Goal: Information Seeking & Learning: Get advice/opinions

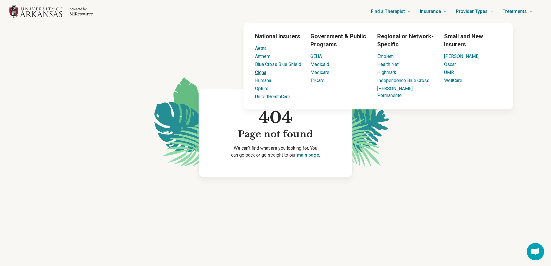
click at [265, 73] on link "Cigna" at bounding box center [260, 72] width 11 height 5
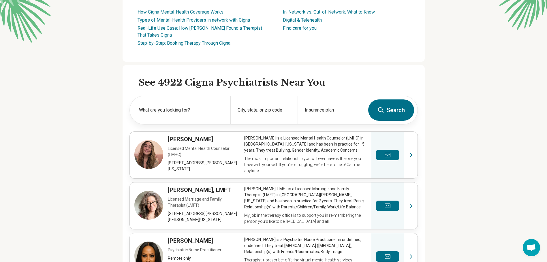
scroll to position [115, 0]
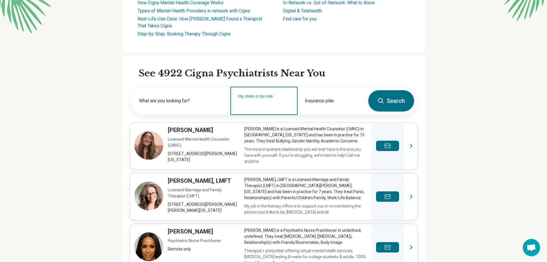
click at [251, 102] on input "City, state, or zip code" at bounding box center [264, 104] width 53 height 7
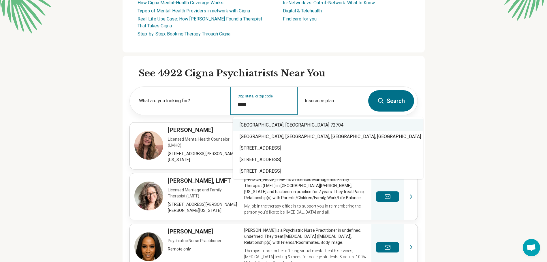
click at [273, 126] on div "Fayetteville, AR 72704" at bounding box center [328, 125] width 191 height 12
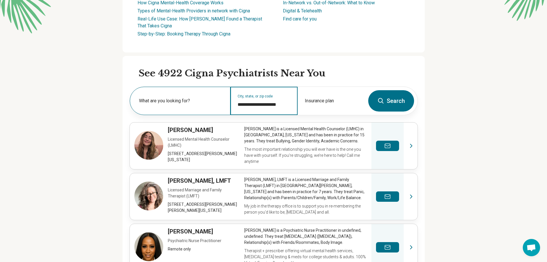
type input "**********"
click at [181, 102] on label "What are you looking for?" at bounding box center [181, 100] width 84 height 7
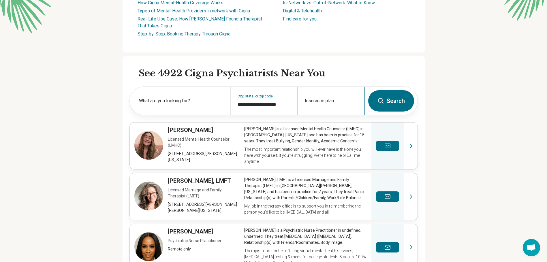
click at [327, 99] on div "Insurance plan" at bounding box center [331, 101] width 67 height 28
click at [396, 93] on button "Search" at bounding box center [391, 100] width 46 height 21
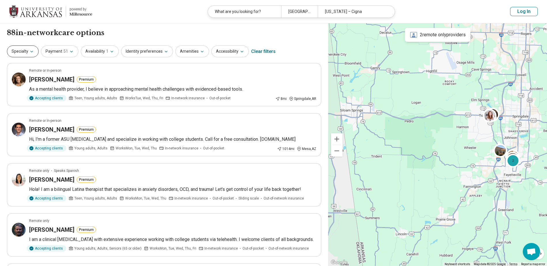
click at [29, 52] on icon "button" at bounding box center [31, 51] width 5 height 5
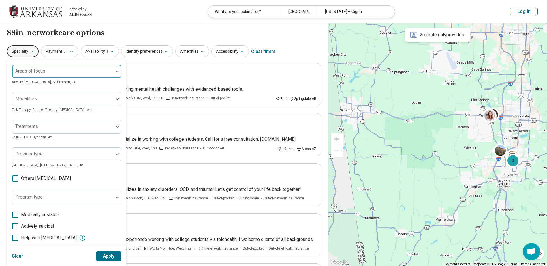
click at [59, 70] on div at bounding box center [62, 74] width 97 height 8
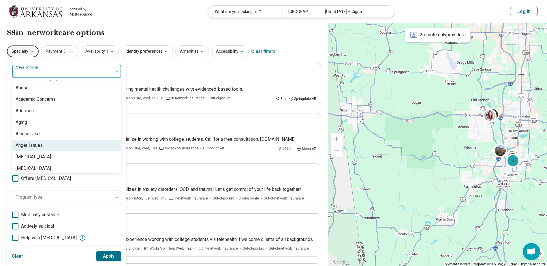
click at [53, 144] on div "Anger Issues" at bounding box center [66, 146] width 109 height 12
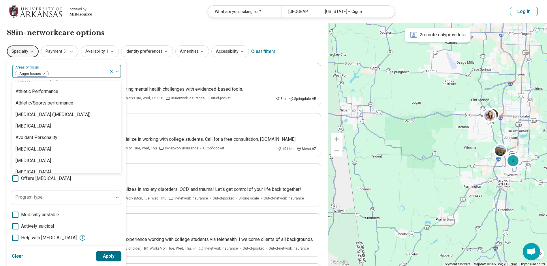
scroll to position [58, 0]
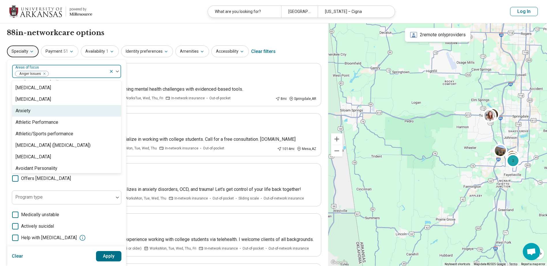
click at [43, 111] on div "Anxiety" at bounding box center [66, 111] width 109 height 12
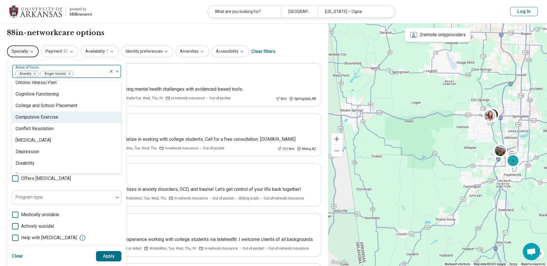
scroll to position [260, 0]
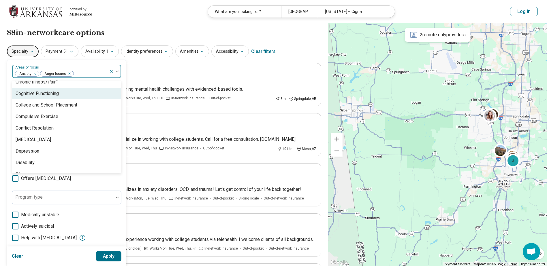
click at [65, 94] on div "Cognitive Functioning" at bounding box center [66, 94] width 109 height 12
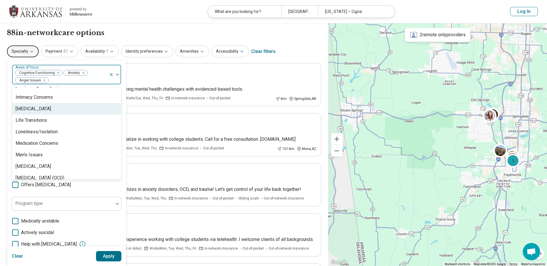
scroll to position [548, 0]
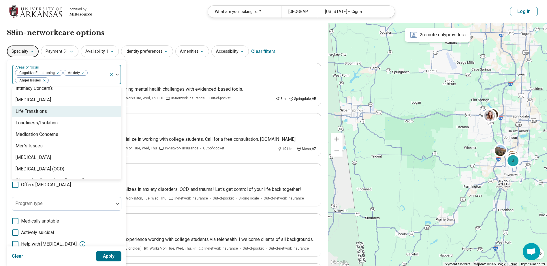
click at [55, 111] on div "Life Transitions" at bounding box center [66, 112] width 109 height 12
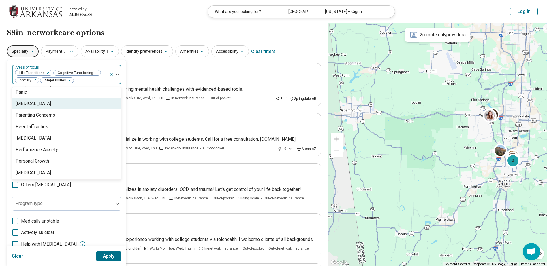
scroll to position [663, 0]
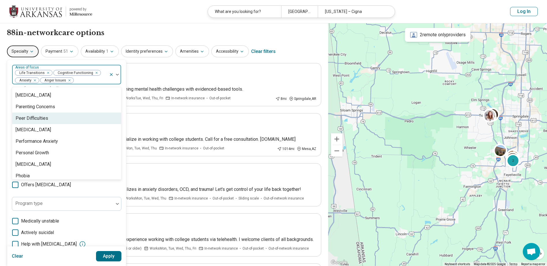
click at [55, 121] on div "Peer Difficulties" at bounding box center [66, 119] width 109 height 12
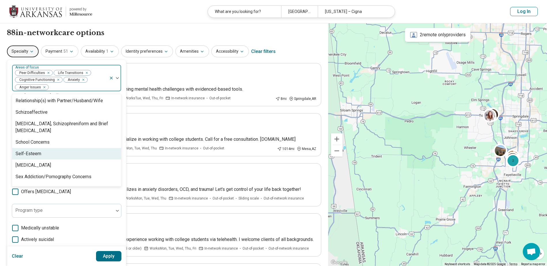
scroll to position [875, 0]
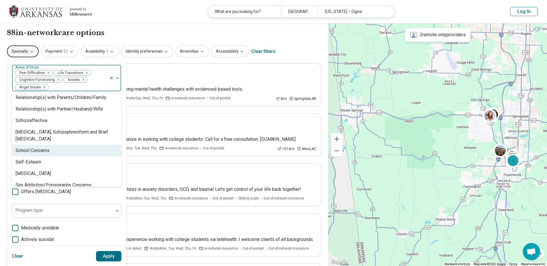
click at [46, 149] on div "School Concerns" at bounding box center [33, 150] width 34 height 7
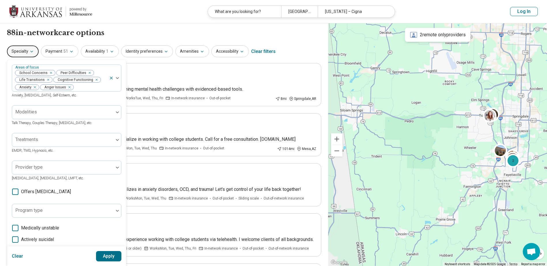
click at [297, 50] on div "Specialty Areas of focus School Concerns Peer Difficulties Life Transitions Cog…" at bounding box center [164, 52] width 314 height 14
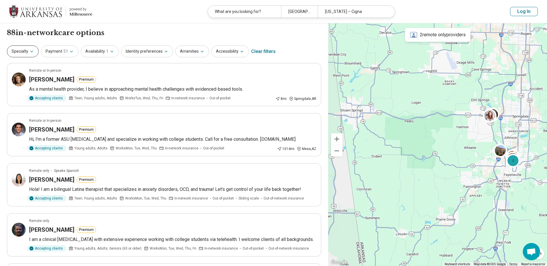
click at [32, 52] on icon "button" at bounding box center [31, 51] width 5 height 5
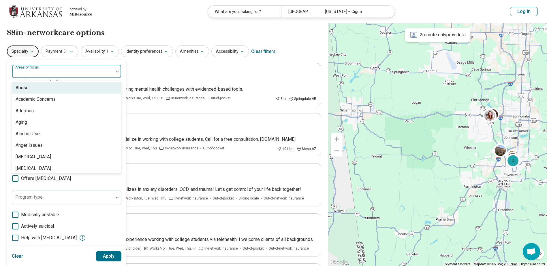
click at [46, 68] on div at bounding box center [63, 71] width 102 height 13
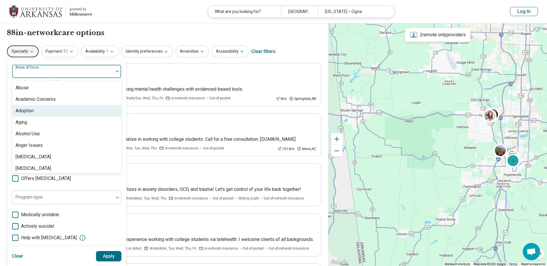
scroll to position [29, 0]
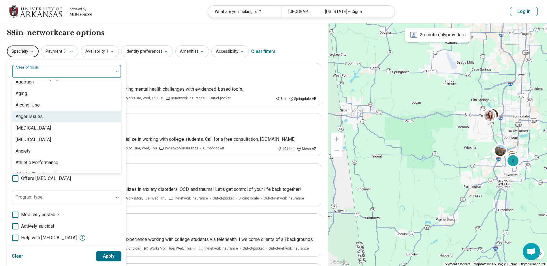
click at [47, 115] on div "Anger Issues" at bounding box center [66, 117] width 109 height 12
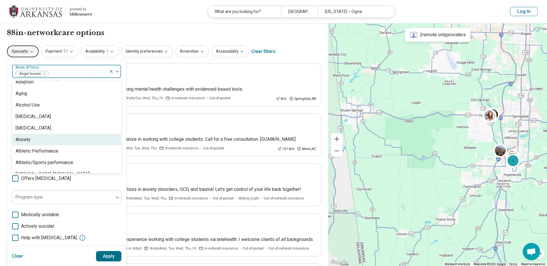
click at [40, 139] on div "Anxiety" at bounding box center [66, 140] width 109 height 12
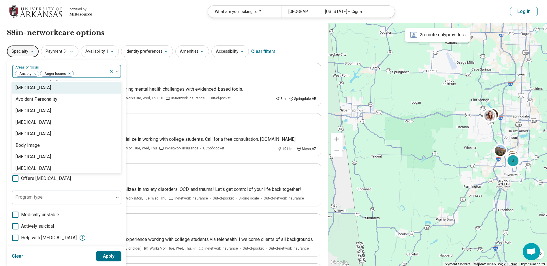
click at [31, 89] on div "[MEDICAL_DATA]" at bounding box center [66, 88] width 109 height 12
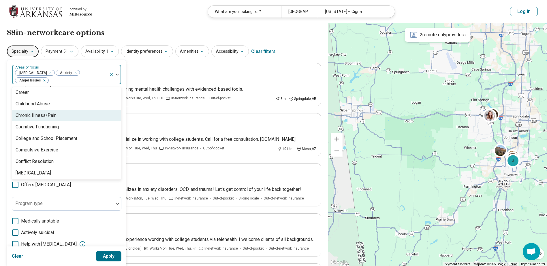
scroll to position [231, 0]
click at [40, 114] on div "Cognitive Functioning" at bounding box center [37, 117] width 43 height 7
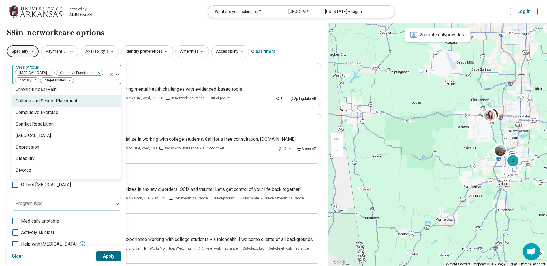
scroll to position [260, 0]
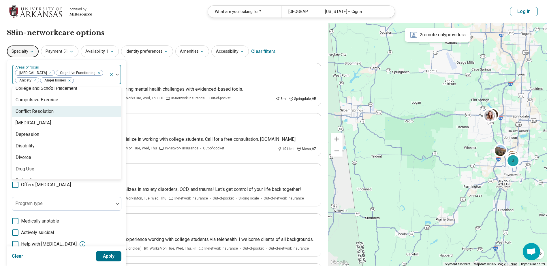
click at [39, 111] on div "Conflict Resolution" at bounding box center [35, 111] width 38 height 7
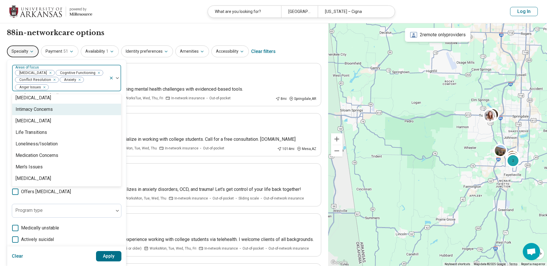
scroll to position [519, 0]
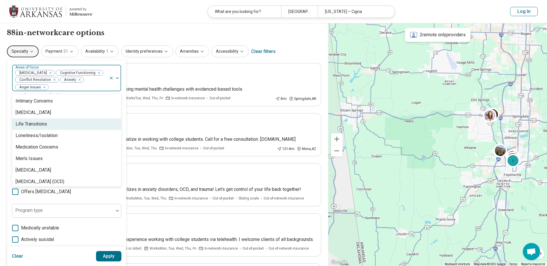
click at [39, 127] on div "Life Transitions" at bounding box center [31, 124] width 31 height 7
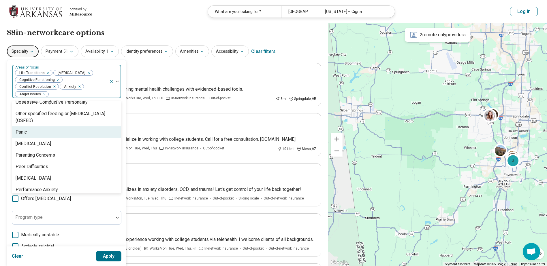
scroll to position [634, 0]
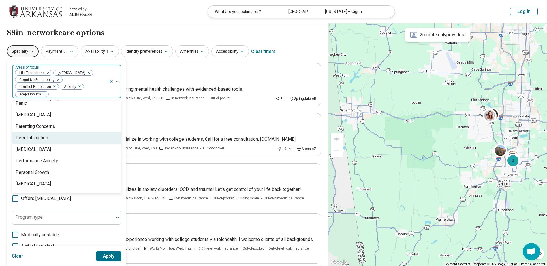
click at [39, 132] on div "Peer Difficulties" at bounding box center [66, 138] width 109 height 12
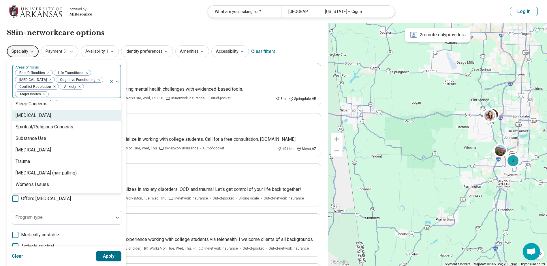
scroll to position [997, 0]
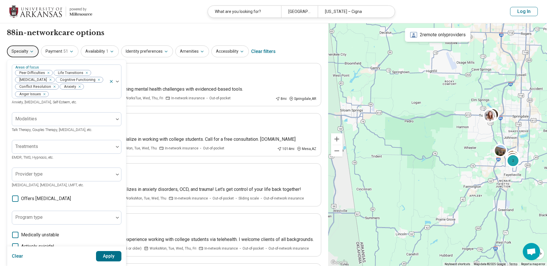
click at [103, 260] on button "Apply" at bounding box center [109, 256] width 26 height 10
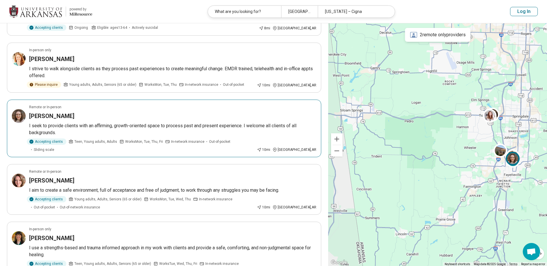
scroll to position [375, 0]
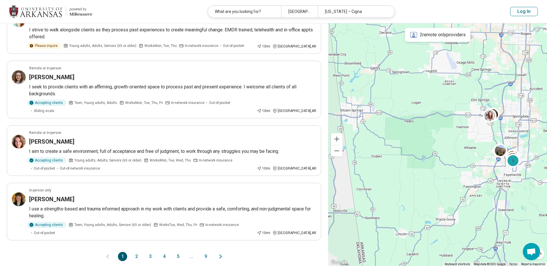
click at [135, 252] on button "2" at bounding box center [136, 256] width 9 height 9
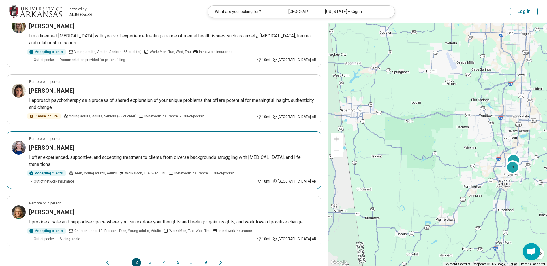
scroll to position [433, 0]
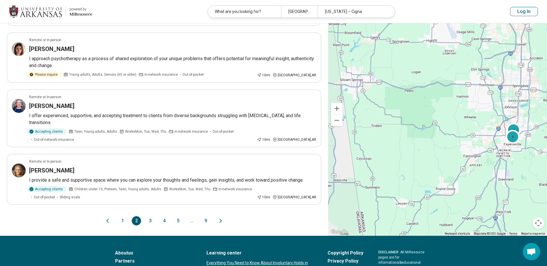
click at [149, 220] on button "3" at bounding box center [150, 221] width 9 height 9
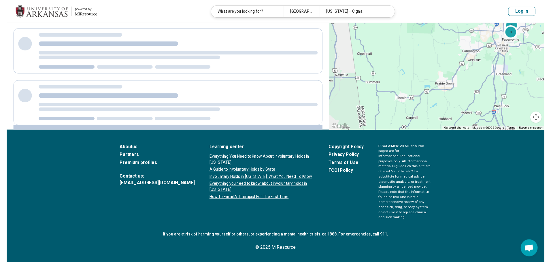
scroll to position [0, 0]
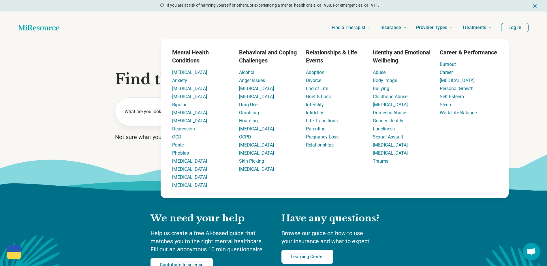
click at [189, 81] on li "Anxiety" at bounding box center [201, 80] width 58 height 7
click at [182, 81] on link "Anxiety" at bounding box center [179, 80] width 15 height 5
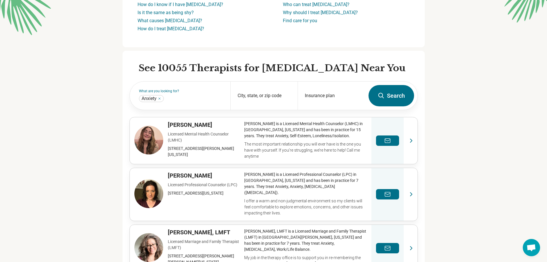
scroll to position [115, 0]
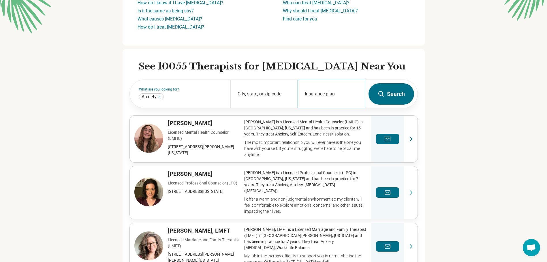
click at [309, 94] on div "Insurance plan" at bounding box center [331, 94] width 67 height 28
click at [309, 94] on input "Insurance plan" at bounding box center [331, 97] width 53 height 7
click at [255, 93] on div "City, state, or zip code" at bounding box center [263, 94] width 67 height 28
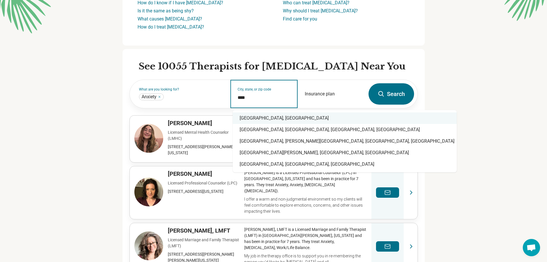
click at [268, 116] on div "[GEOGRAPHIC_DATA], [GEOGRAPHIC_DATA]" at bounding box center [345, 118] width 224 height 12
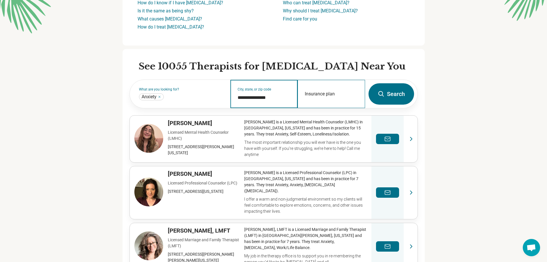
type input "**********"
click at [315, 94] on div "Insurance plan" at bounding box center [331, 94] width 67 height 28
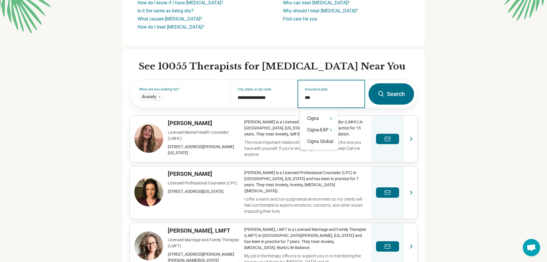
type input "****"
click at [314, 116] on div "Cigna" at bounding box center [319, 119] width 38 height 12
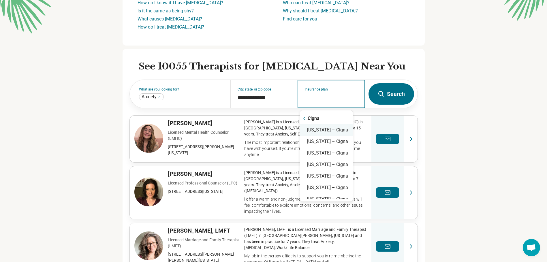
click at [311, 131] on div "Arkansas – Cigna" at bounding box center [326, 130] width 52 height 12
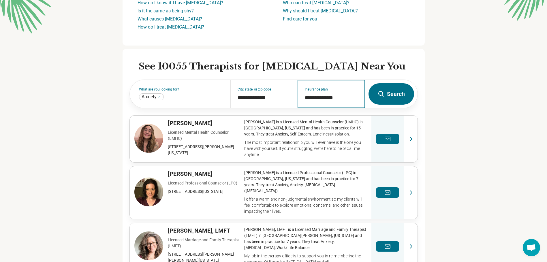
type input "**********"
click at [408, 94] on button "Search" at bounding box center [392, 93] width 46 height 21
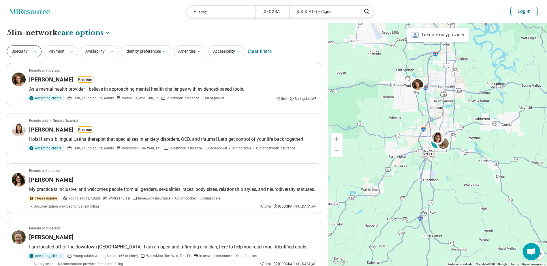
click at [38, 51] on button "Specialty 1" at bounding box center [24, 52] width 35 height 12
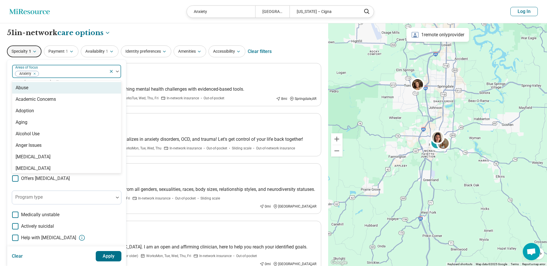
click at [119, 71] on img at bounding box center [117, 72] width 3 height 2
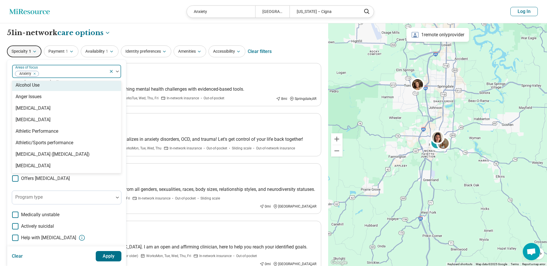
scroll to position [58, 0]
click at [42, 89] on div "Anger Issues" at bounding box center [29, 87] width 26 height 7
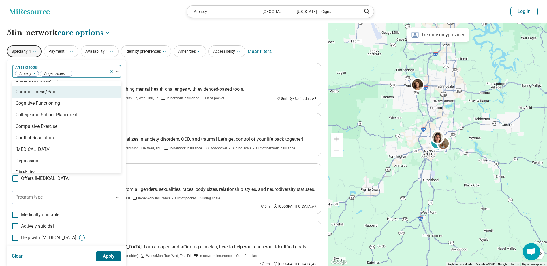
scroll to position [260, 0]
click at [54, 94] on div "Cognitive Functioning" at bounding box center [38, 93] width 44 height 7
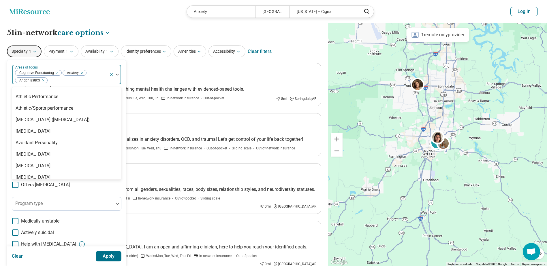
scroll to position [87, 0]
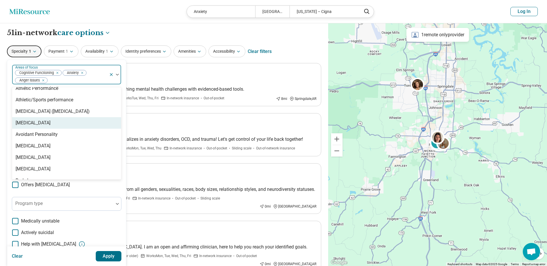
click at [43, 122] on div "[MEDICAL_DATA]" at bounding box center [66, 123] width 109 height 12
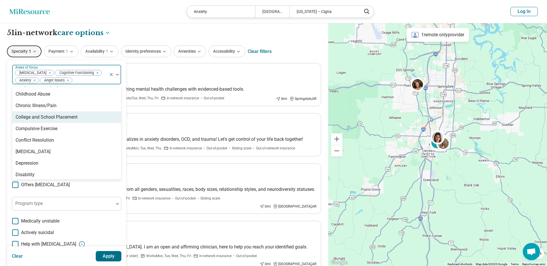
scroll to position [260, 0]
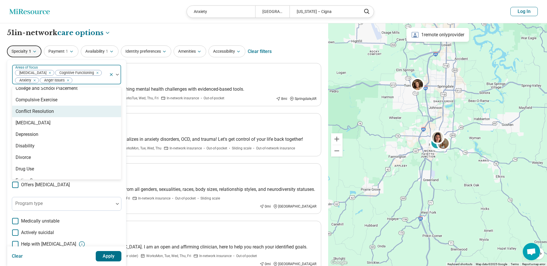
click at [50, 113] on div "Conflict Resolution" at bounding box center [35, 111] width 38 height 7
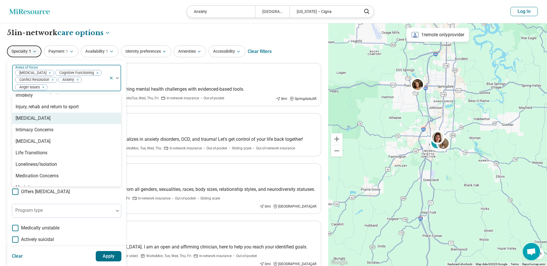
scroll to position [519, 0]
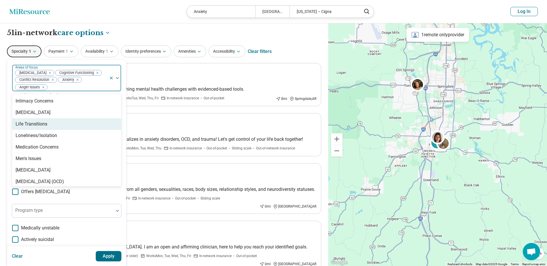
click at [50, 121] on div "Life Transitions" at bounding box center [66, 125] width 109 height 12
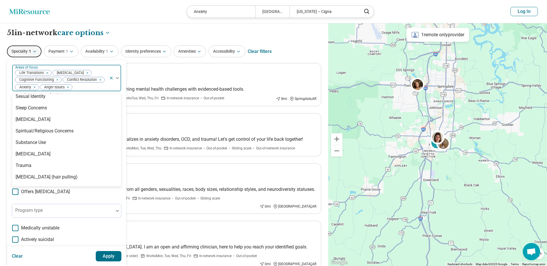
scroll to position [1008, 0]
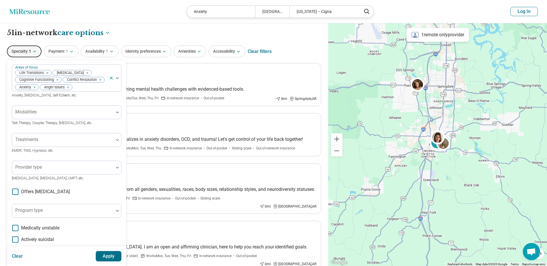
click at [101, 253] on button "Apply" at bounding box center [109, 256] width 26 height 10
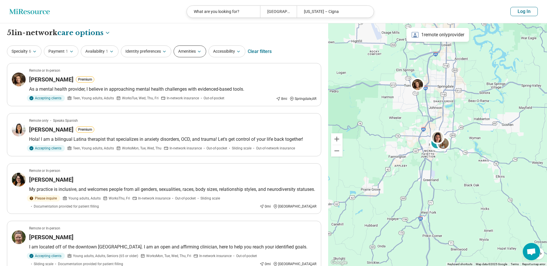
click at [198, 53] on icon "button" at bounding box center [199, 51] width 5 height 5
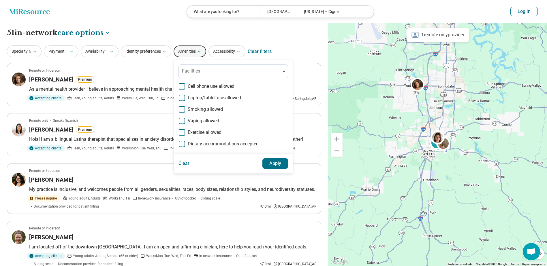
click at [198, 53] on icon "button" at bounding box center [199, 51] width 5 height 5
click at [165, 51] on icon "button" at bounding box center [164, 51] width 2 height 1
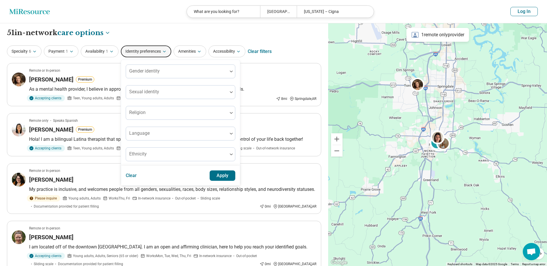
click at [165, 51] on icon "button" at bounding box center [164, 51] width 2 height 1
click at [112, 51] on icon "button" at bounding box center [111, 51] width 2 height 1
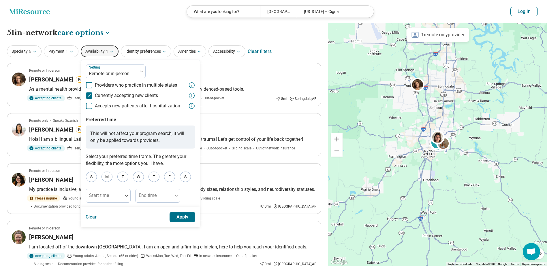
click at [179, 219] on button "Apply" at bounding box center [183, 217] width 26 height 10
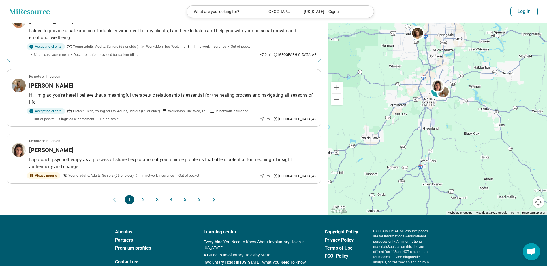
scroll to position [461, 0]
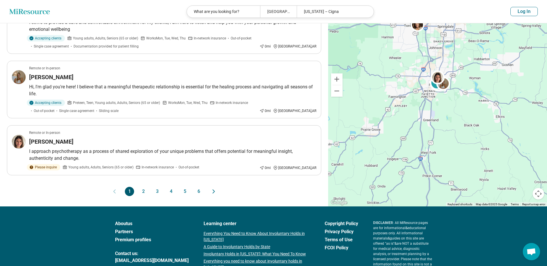
click at [143, 192] on button "2" at bounding box center [143, 191] width 9 height 9
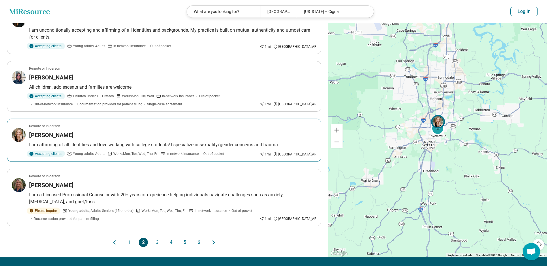
scroll to position [433, 0]
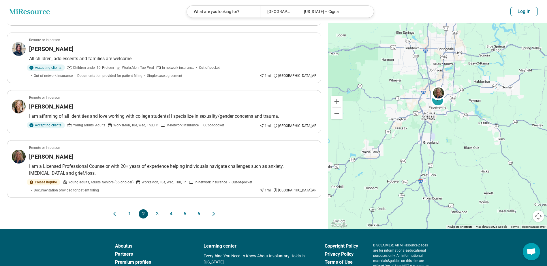
click at [156, 210] on button "3" at bounding box center [157, 214] width 9 height 9
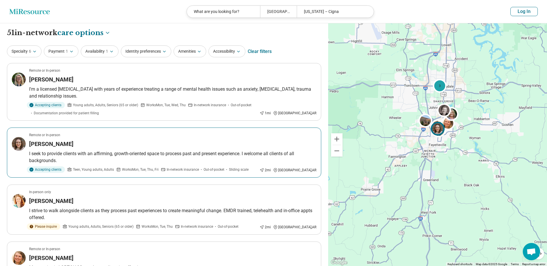
scroll to position [29, 0]
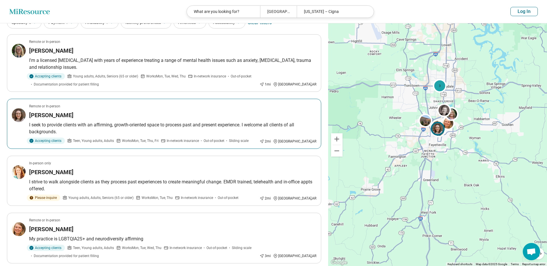
click at [67, 115] on h3 "Hannah Carothers" at bounding box center [51, 115] width 44 height 8
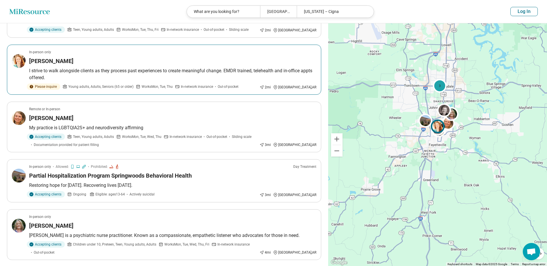
scroll to position [144, 0]
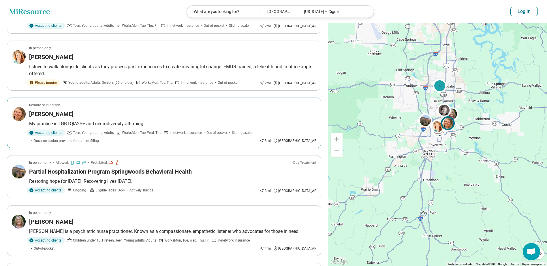
click at [52, 112] on h3 "Alyssa Flynn" at bounding box center [51, 114] width 44 height 8
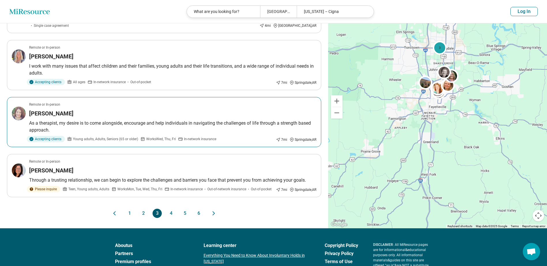
scroll to position [433, 0]
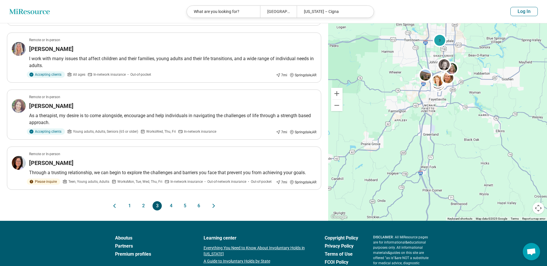
click at [173, 205] on button "4" at bounding box center [170, 206] width 9 height 9
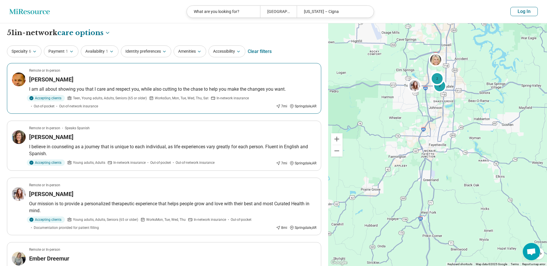
click at [136, 90] on p "I am all about showing you that I care and respect you, while also cutting to t…" at bounding box center [172, 89] width 287 height 7
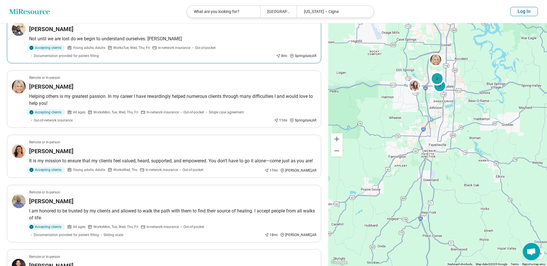
scroll to position [288, 0]
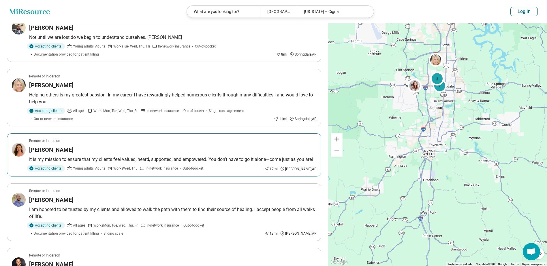
click at [52, 147] on h3 "Catherine Coker" at bounding box center [51, 150] width 44 height 8
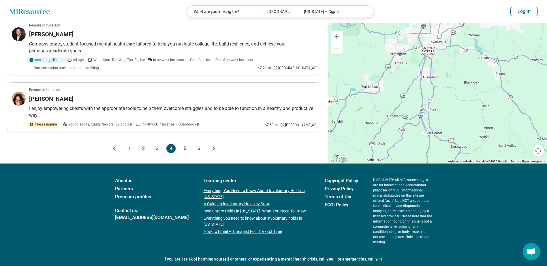
scroll to position [519, 0]
click at [198, 146] on button "6" at bounding box center [198, 148] width 9 height 9
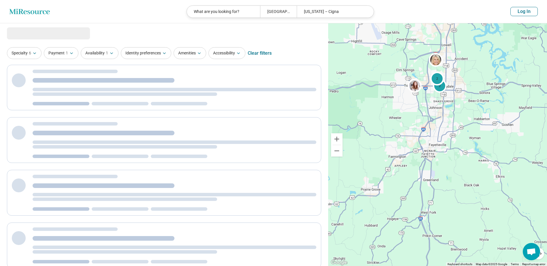
scroll to position [0, 0]
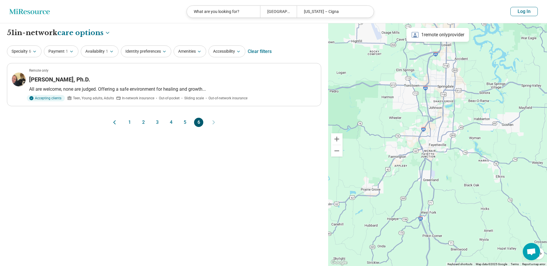
click at [185, 123] on button "5" at bounding box center [184, 122] width 9 height 9
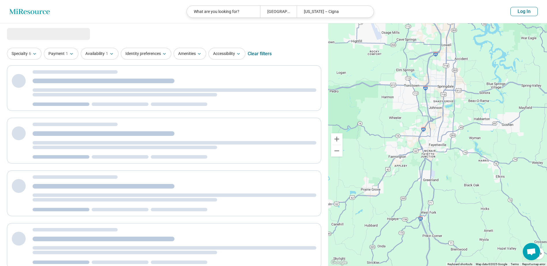
select select "***"
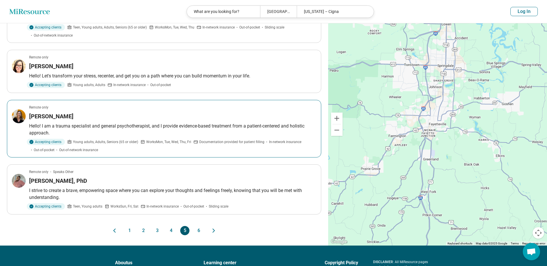
scroll to position [404, 0]
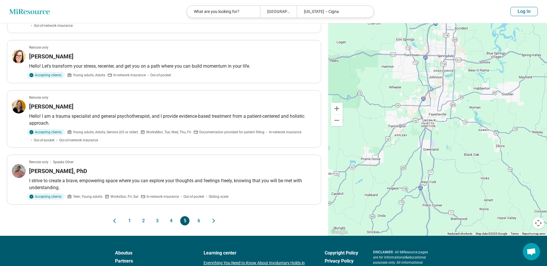
click at [170, 221] on button "4" at bounding box center [170, 221] width 9 height 9
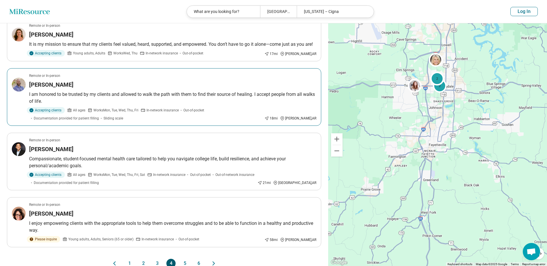
click at [51, 84] on h3 "Eric Dingler" at bounding box center [51, 85] width 44 height 8
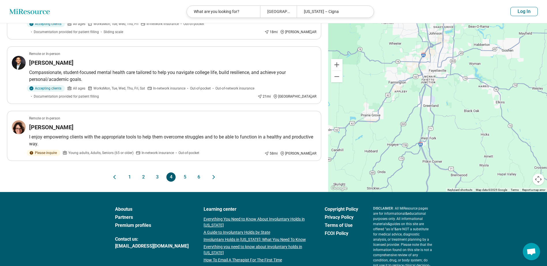
click at [187, 175] on button "5" at bounding box center [184, 177] width 9 height 9
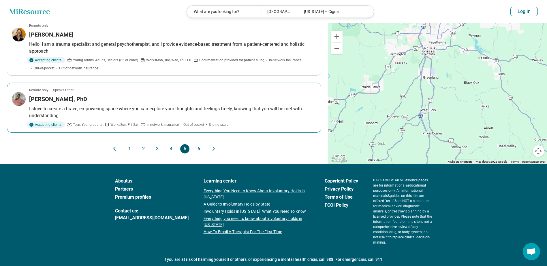
scroll to position [488, 0]
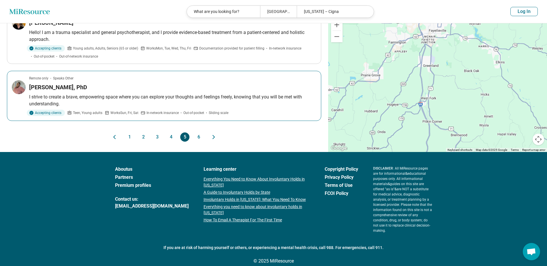
click at [84, 88] on h3 "Margaret-Maria Pemu, PhD" at bounding box center [58, 87] width 58 height 8
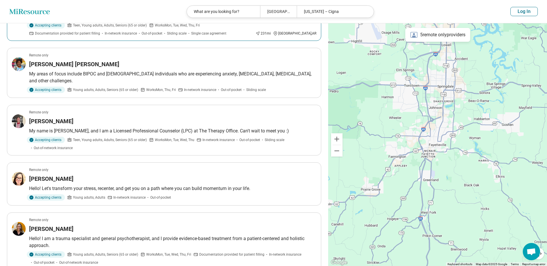
scroll to position [288, 0]
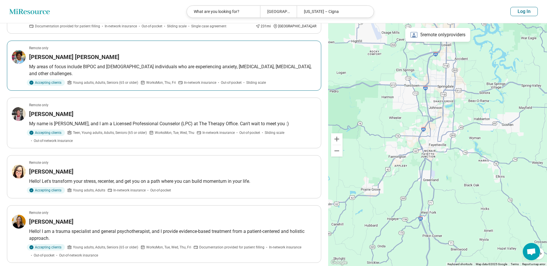
click at [65, 61] on h3 "Shakira Eakins" at bounding box center [74, 57] width 90 height 8
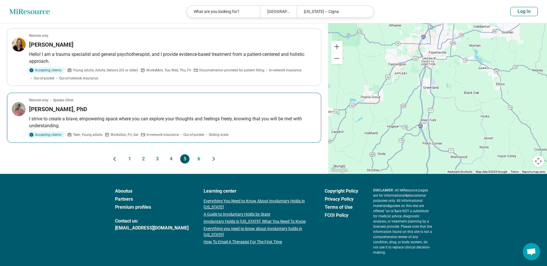
scroll to position [488, 0]
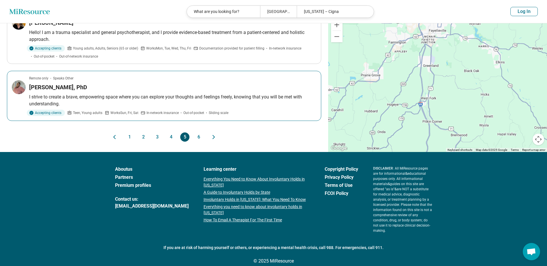
click at [77, 87] on h3 "Margaret-Maria Pemu, PhD" at bounding box center [58, 87] width 58 height 8
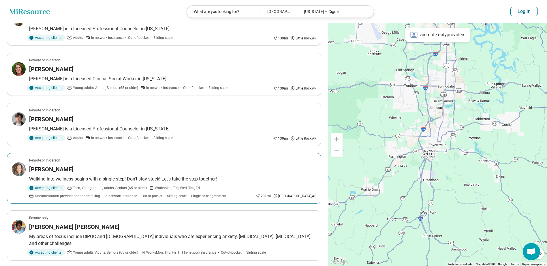
scroll to position [113, 0]
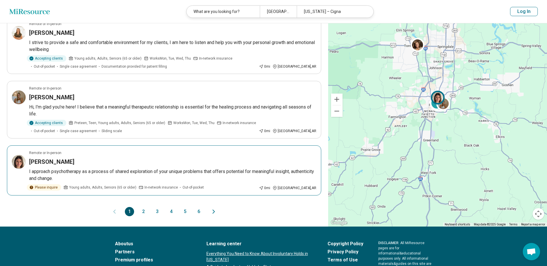
scroll to position [458, 0]
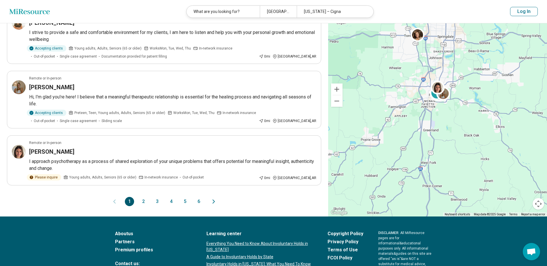
click at [200, 197] on button "6" at bounding box center [198, 201] width 9 height 9
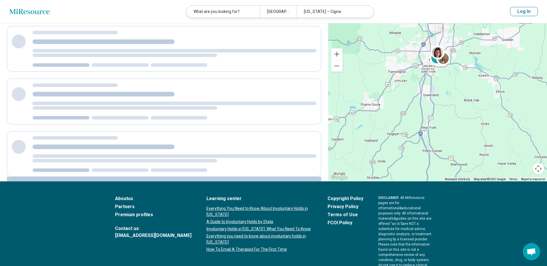
scroll to position [0, 0]
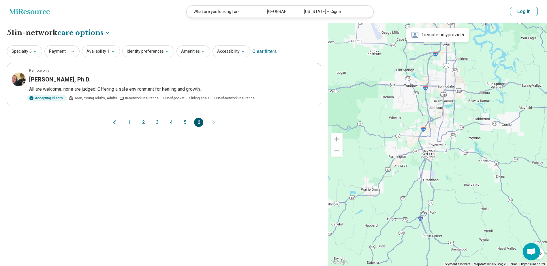
click at [183, 123] on button "5" at bounding box center [184, 122] width 9 height 9
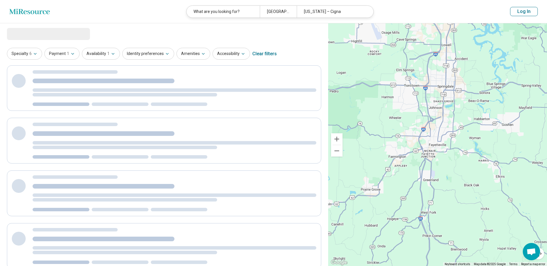
select select "***"
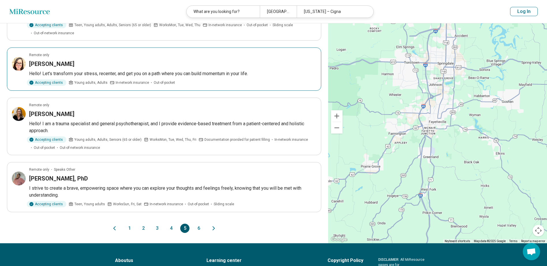
scroll to position [404, 0]
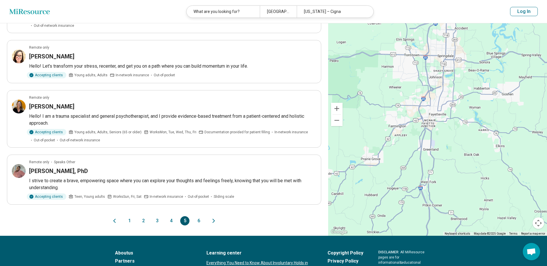
click at [174, 219] on button "4" at bounding box center [170, 221] width 9 height 9
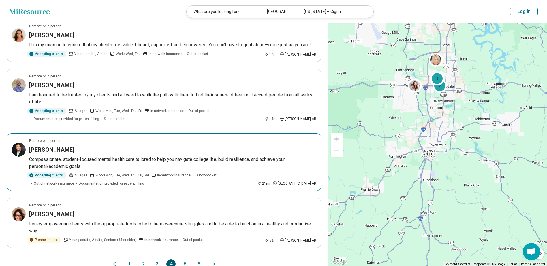
click at [62, 147] on h3 "[PERSON_NAME]" at bounding box center [51, 150] width 45 height 8
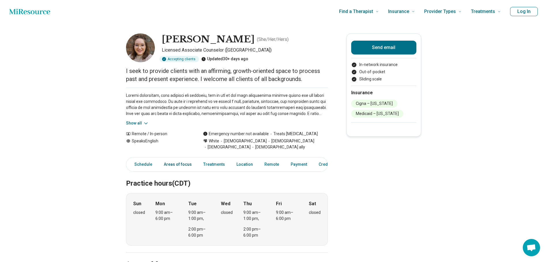
click at [179, 164] on link "Areas of focus" at bounding box center [177, 165] width 35 height 12
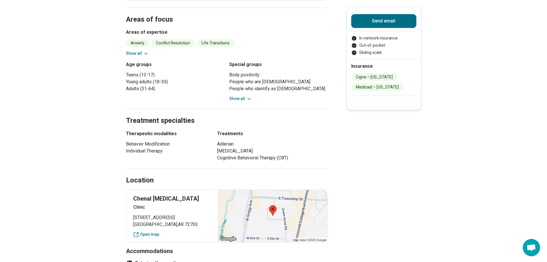
scroll to position [246, 0]
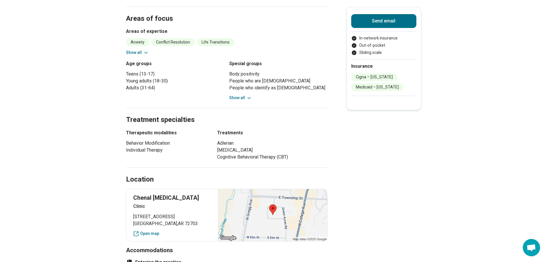
click at [247, 95] on button "Show all" at bounding box center [240, 98] width 23 height 6
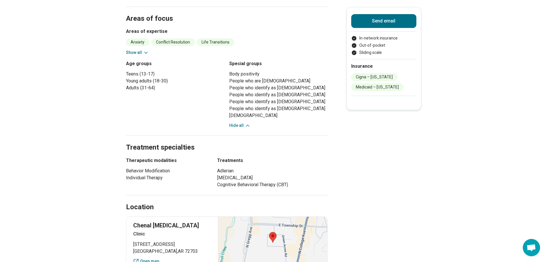
click at [241, 125] on button "Hide all" at bounding box center [239, 126] width 21 height 6
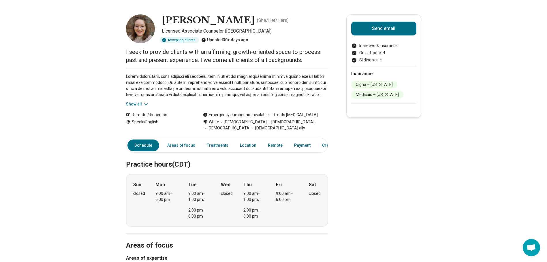
scroll to position [29, 0]
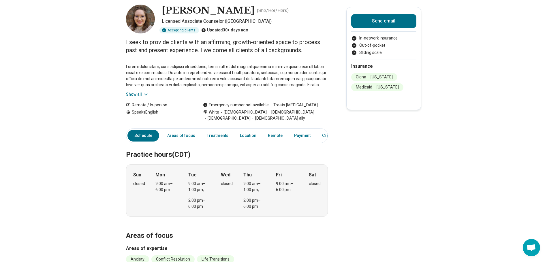
click at [145, 94] on icon at bounding box center [146, 95] width 6 height 6
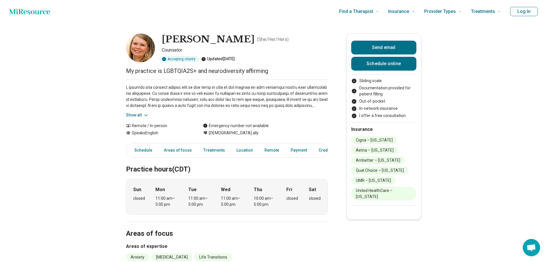
scroll to position [29, 0]
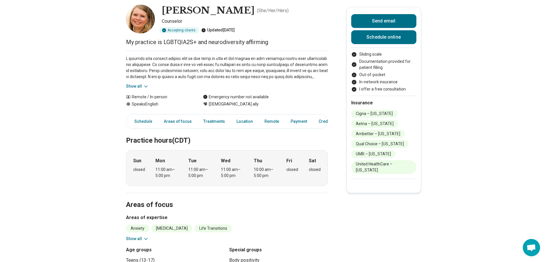
click at [144, 87] on icon at bounding box center [146, 87] width 6 height 6
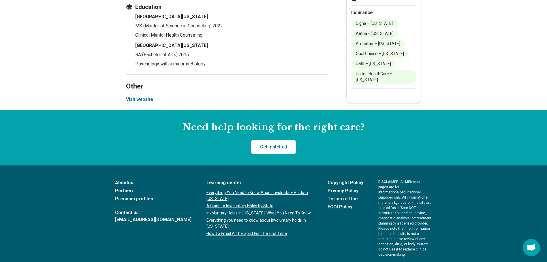
scroll to position [836, 0]
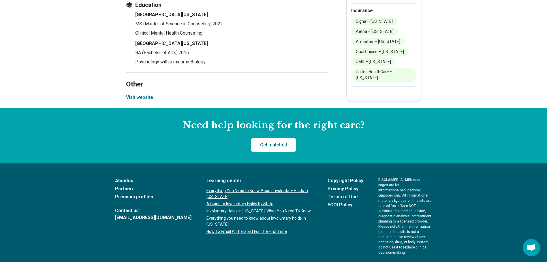
click at [142, 101] on button "Visit website" at bounding box center [139, 97] width 27 height 7
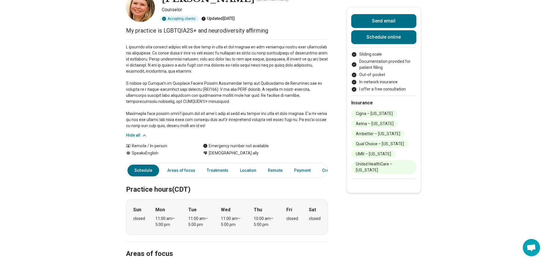
scroll to position [29, 0]
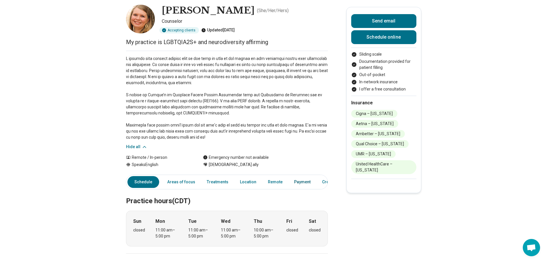
click at [305, 180] on link "Payment" at bounding box center [302, 182] width 23 height 12
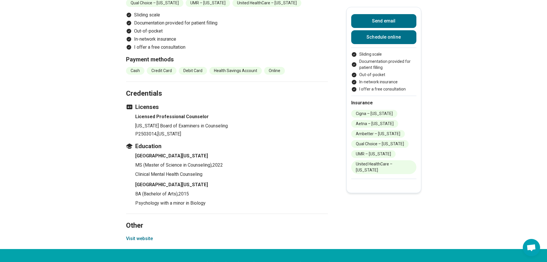
scroll to position [815, 0]
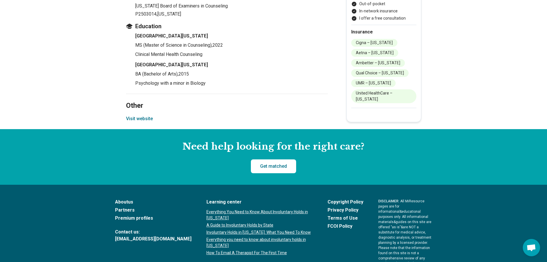
click at [142, 122] on button "Visit website" at bounding box center [139, 118] width 27 height 7
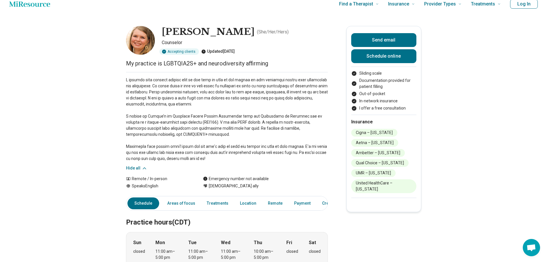
scroll to position [0, 0]
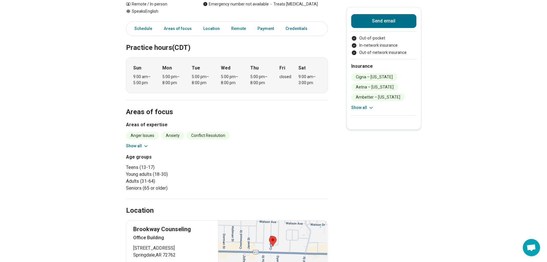
scroll to position [115, 0]
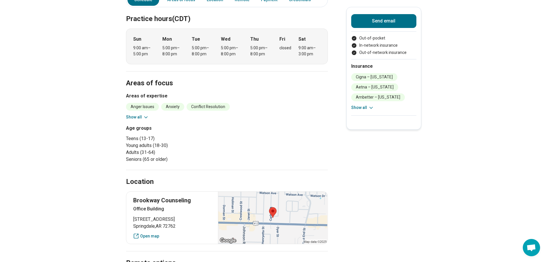
click at [145, 115] on icon at bounding box center [146, 117] width 6 height 6
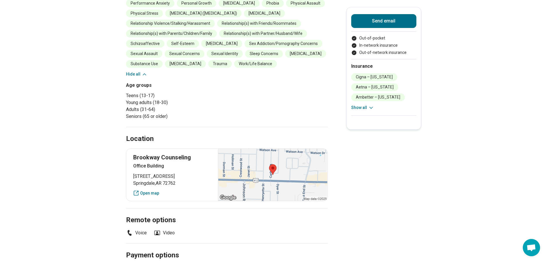
scroll to position [288, 0]
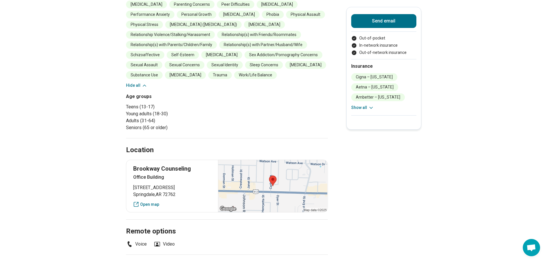
click at [147, 89] on icon at bounding box center [145, 86] width 6 height 6
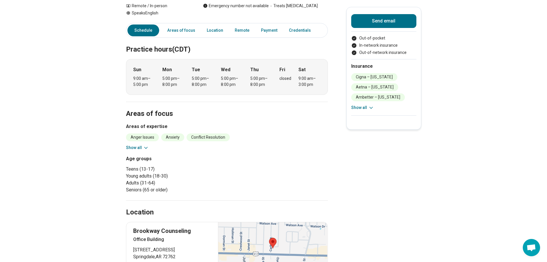
scroll to position [0, 0]
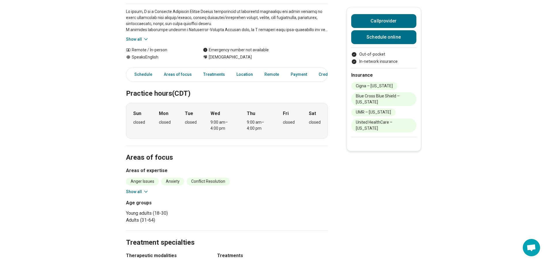
scroll to position [115, 0]
click at [146, 188] on icon at bounding box center [146, 191] width 6 height 6
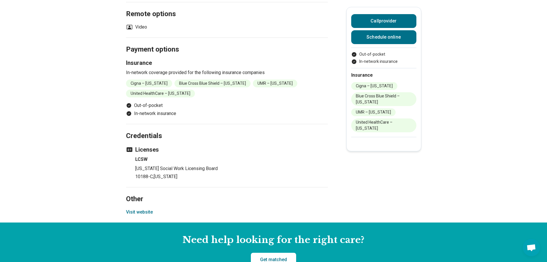
scroll to position [565, 0]
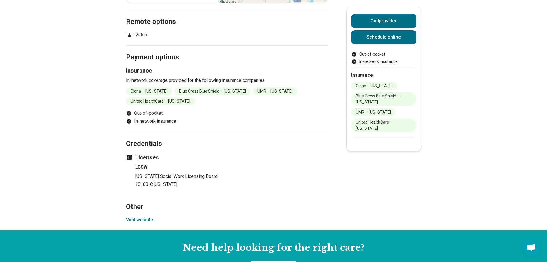
click at [145, 217] on button "Visit website" at bounding box center [139, 220] width 27 height 7
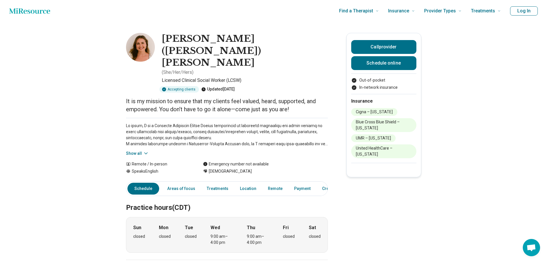
scroll to position [0, 0]
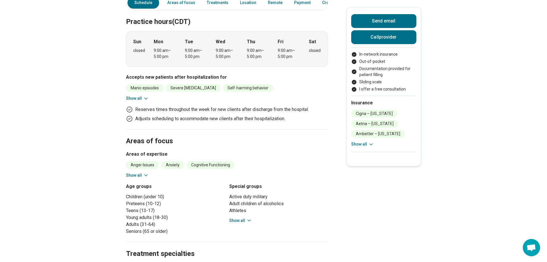
scroll to position [231, 0]
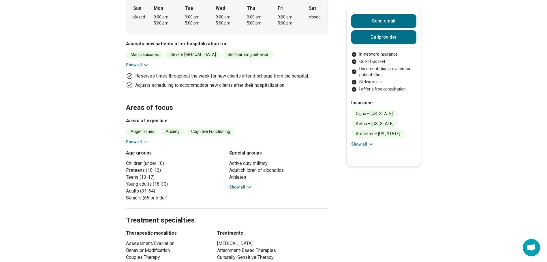
click at [146, 139] on icon at bounding box center [146, 142] width 6 height 6
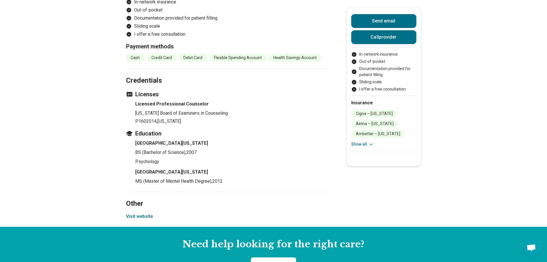
scroll to position [1038, 0]
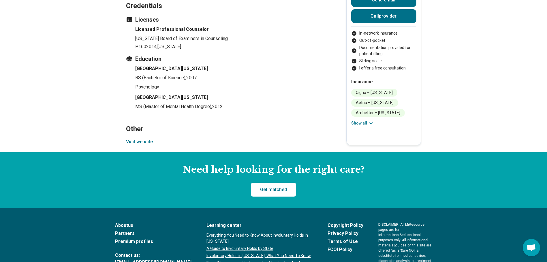
click at [146, 138] on button "Visit website" at bounding box center [139, 141] width 27 height 7
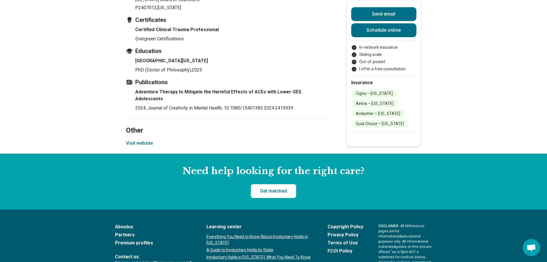
scroll to position [663, 0]
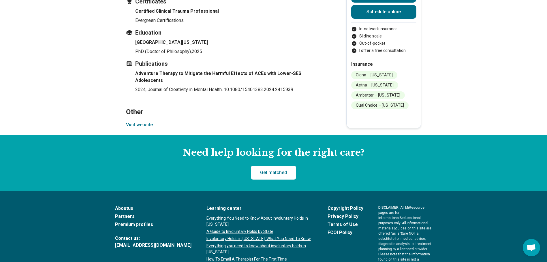
click at [153, 121] on button "Visit website" at bounding box center [139, 124] width 27 height 7
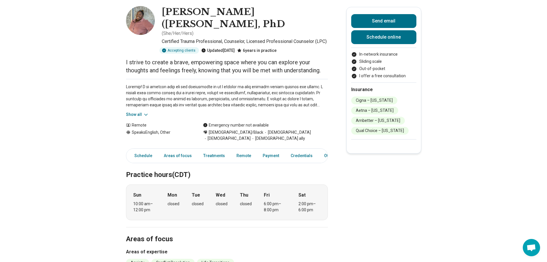
scroll to position [29, 0]
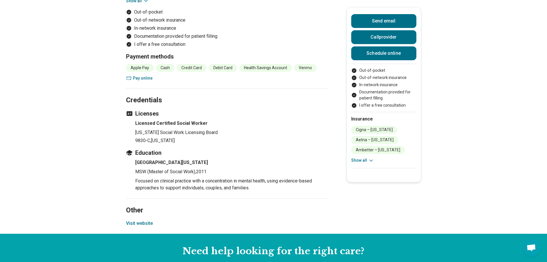
scroll to position [750, 0]
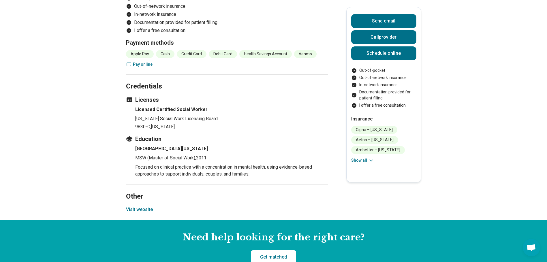
click at [144, 209] on button "Visit website" at bounding box center [139, 209] width 27 height 7
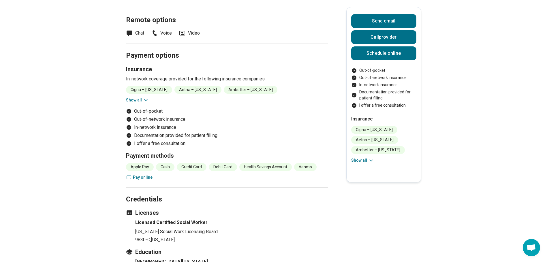
scroll to position [634, 0]
